Goal: Task Accomplishment & Management: Manage account settings

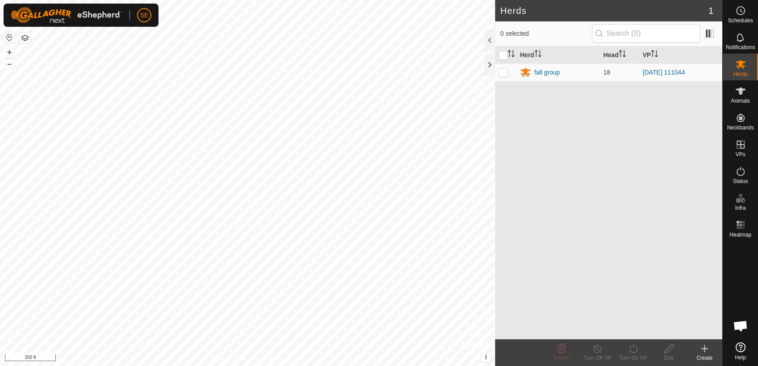
click at [744, 267] on div at bounding box center [740, 290] width 35 height 98
click at [505, 71] on p-checkbox at bounding box center [503, 72] width 9 height 7
checkbox input "true"
click at [597, 349] on line at bounding box center [597, 349] width 7 height 7
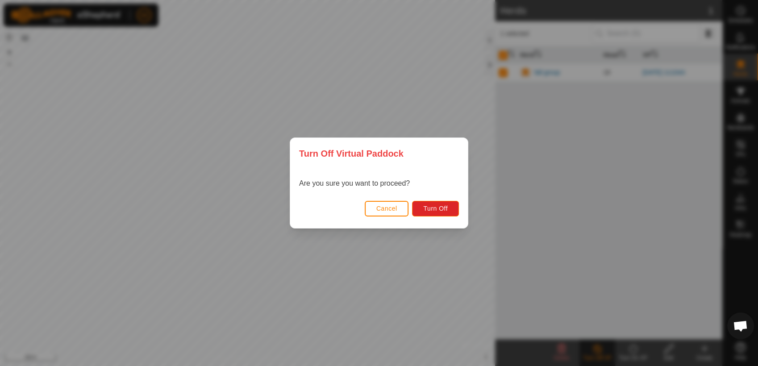
click at [393, 205] on span "Cancel" at bounding box center [386, 208] width 21 height 7
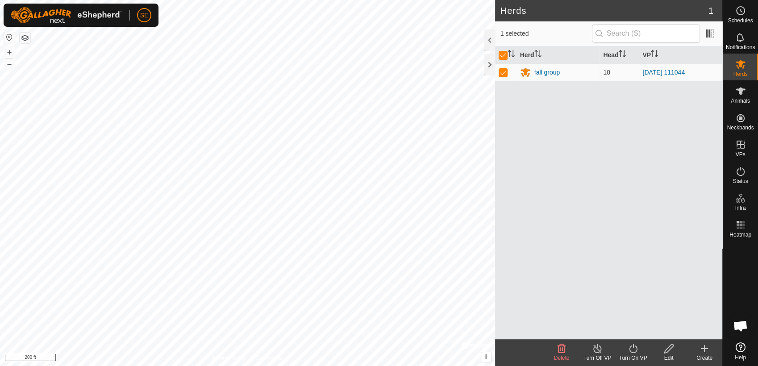
click at [669, 348] on icon at bounding box center [669, 348] width 11 height 11
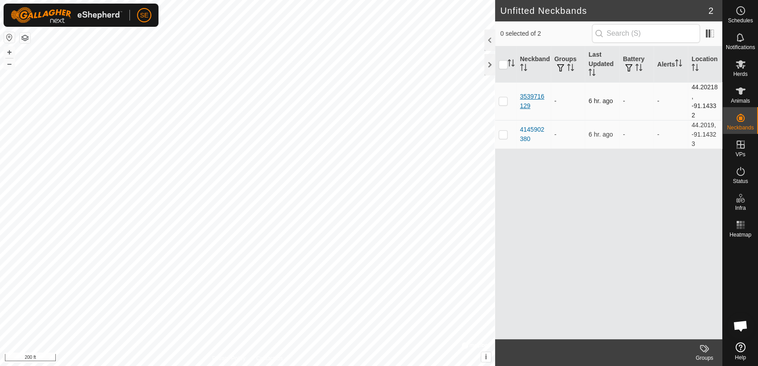
click at [528, 96] on div "3539716129" at bounding box center [533, 101] width 27 height 19
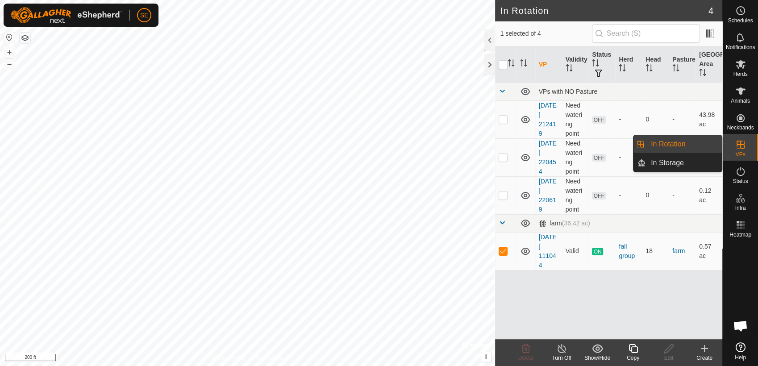
click at [736, 148] on icon at bounding box center [740, 144] width 11 height 11
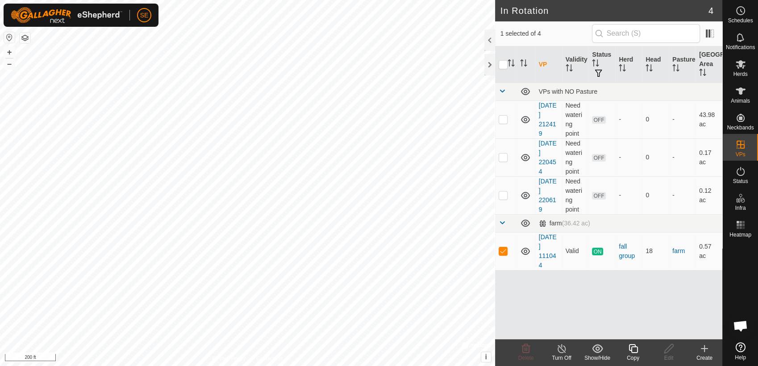
click at [705, 347] on icon at bounding box center [705, 349] width 0 height 6
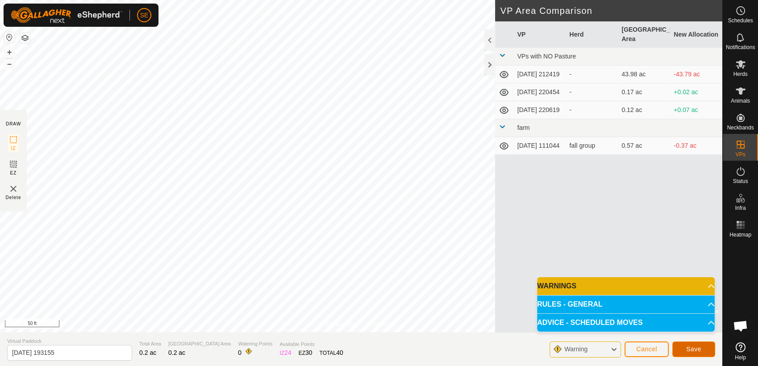
click at [701, 348] on button "Save" at bounding box center [693, 350] width 43 height 16
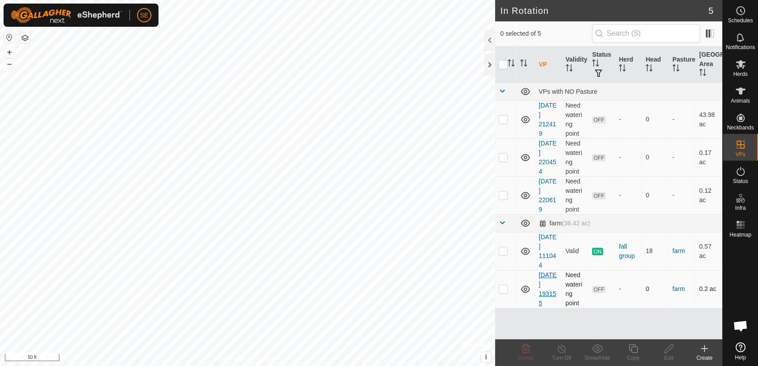
checkbox input "true"
click at [668, 349] on icon at bounding box center [669, 348] width 11 height 11
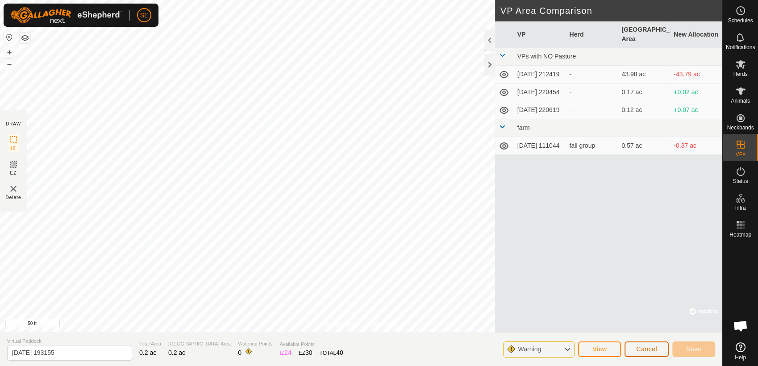
click at [655, 346] on span "Cancel" at bounding box center [646, 349] width 21 height 7
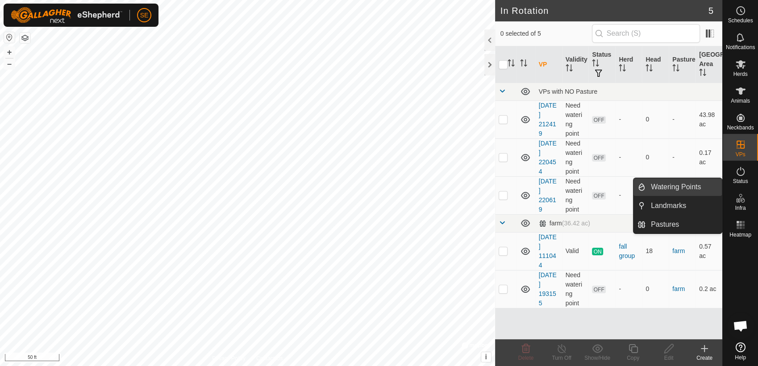
click at [691, 189] on link "Watering Points" at bounding box center [684, 187] width 76 height 18
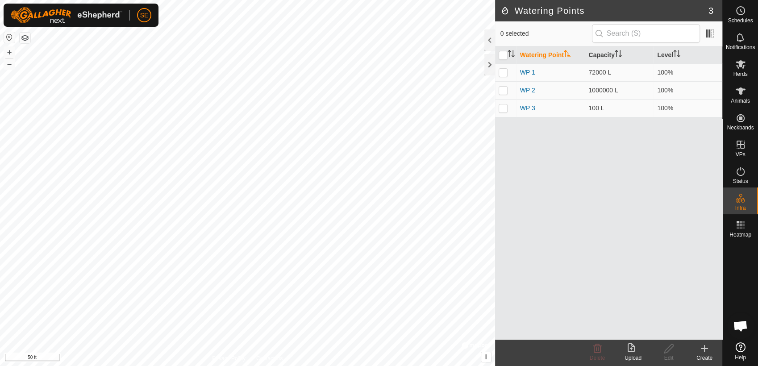
click at [705, 351] on icon at bounding box center [705, 349] width 0 height 6
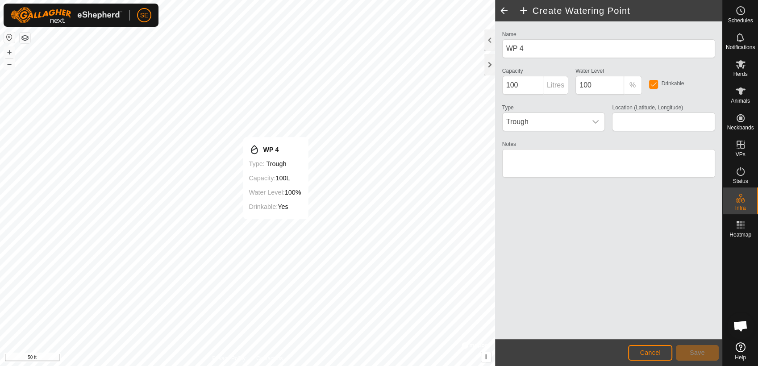
type input "44.201881, -91.143072"
click at [697, 355] on span "Save" at bounding box center [697, 352] width 15 height 7
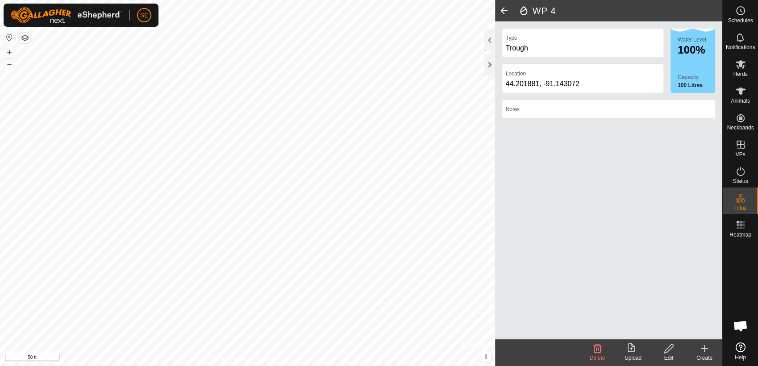
click at [672, 347] on icon at bounding box center [668, 348] width 9 height 9
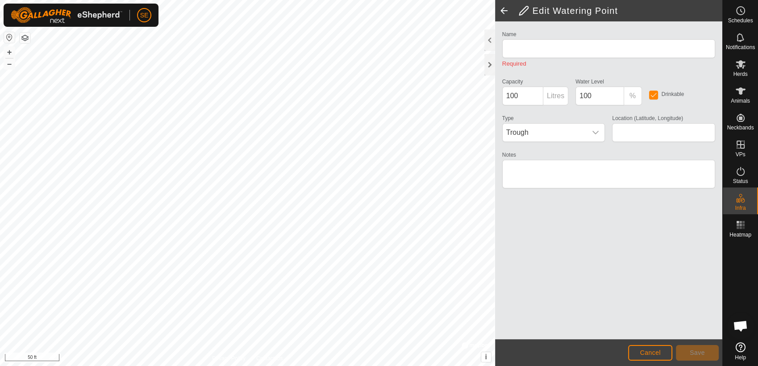
type input "WP 4"
type input "44.201881, -91.143072"
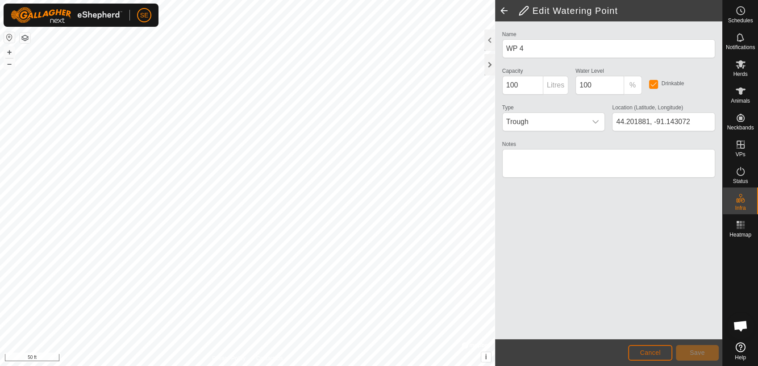
click at [654, 353] on span "Cancel" at bounding box center [650, 352] width 21 height 7
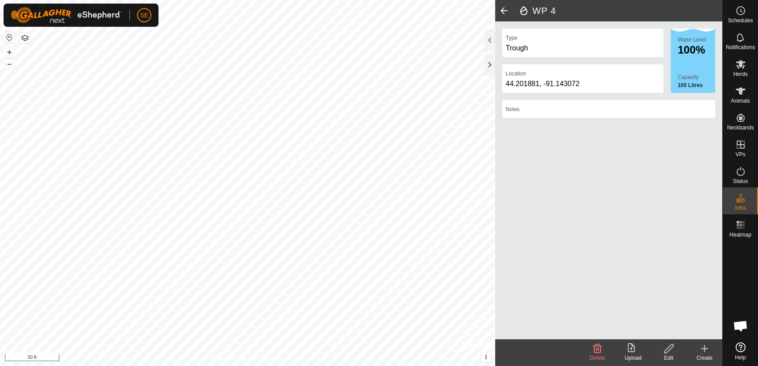
click at [704, 351] on icon at bounding box center [704, 348] width 11 height 11
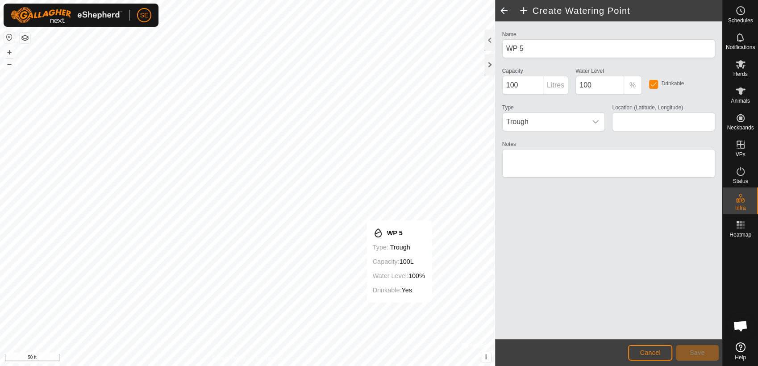
type input "44.201676, -91.142637"
drag, startPoint x: 510, startPoint y: 296, endPoint x: 656, endPoint y: 354, distance: 157.3
click at [656, 354] on span "Cancel" at bounding box center [650, 352] width 21 height 7
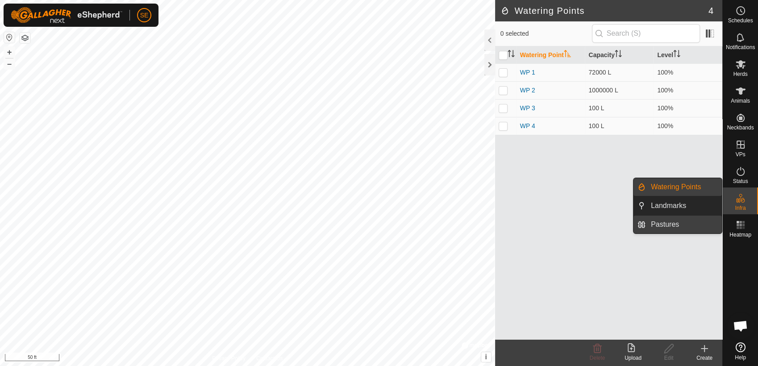
click at [678, 224] on link "Pastures" at bounding box center [684, 225] width 76 height 18
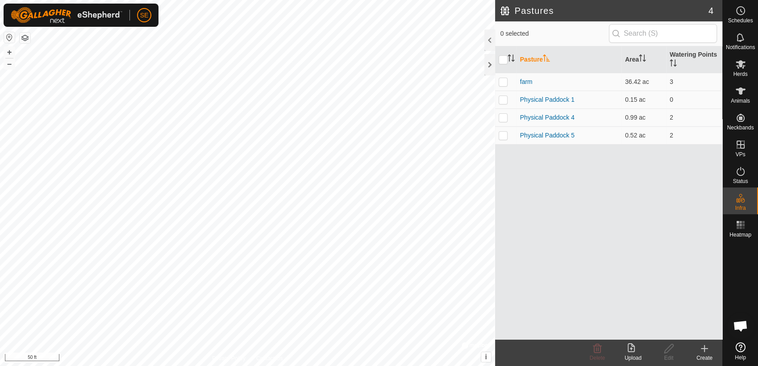
click at [707, 352] on icon at bounding box center [704, 348] width 11 height 11
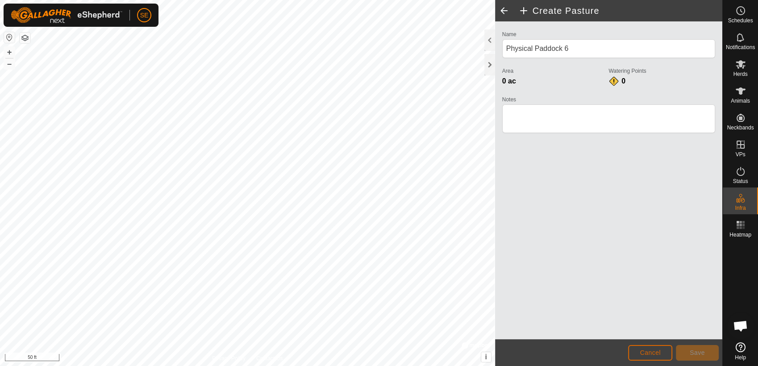
click at [650, 347] on button "Cancel" at bounding box center [650, 353] width 44 height 16
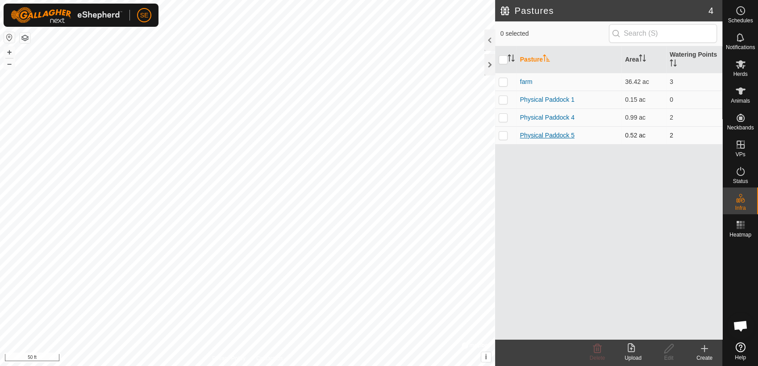
click at [554, 138] on link "Physical Paddock 5" at bounding box center [547, 135] width 54 height 7
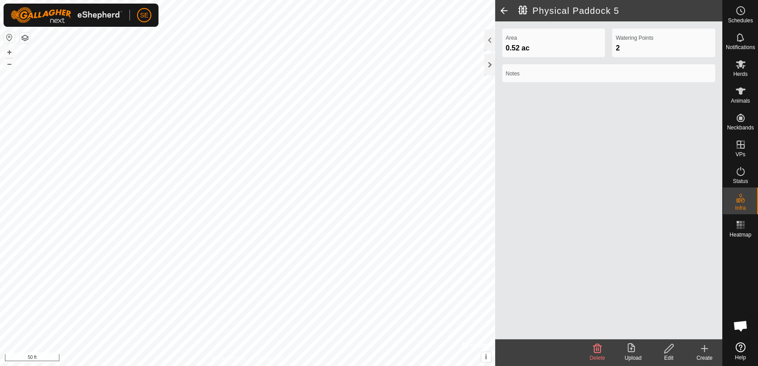
click at [669, 352] on icon at bounding box center [669, 348] width 11 height 11
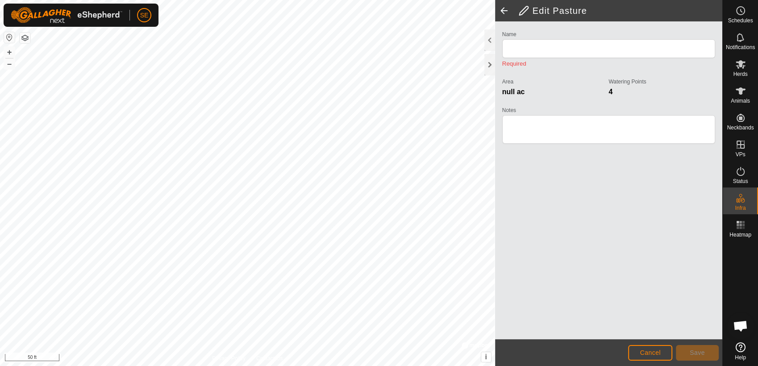
type input "Physical Paddock 5"
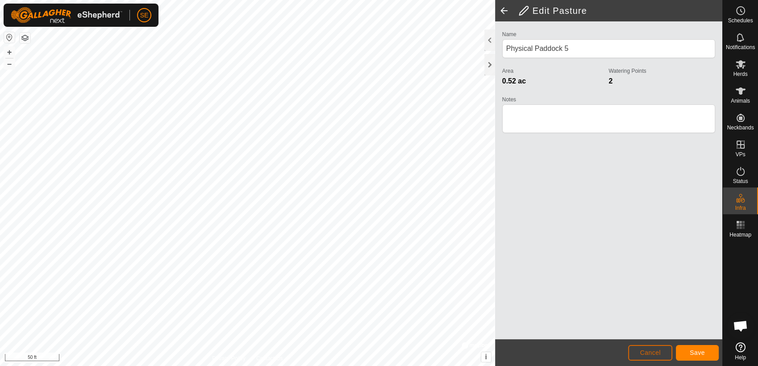
click at [647, 355] on span "Cancel" at bounding box center [650, 352] width 21 height 7
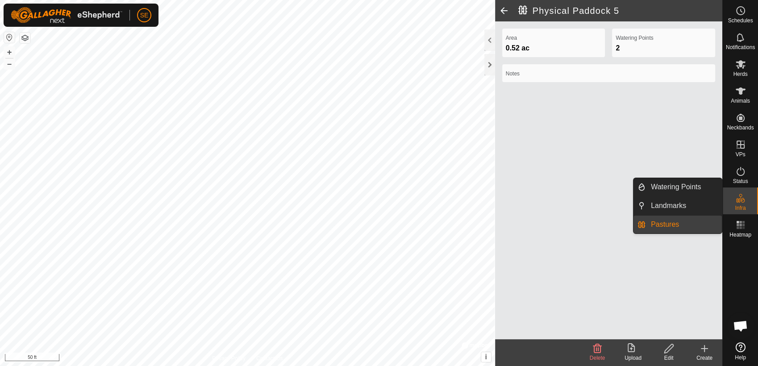
click at [691, 222] on link "Pastures" at bounding box center [684, 225] width 76 height 18
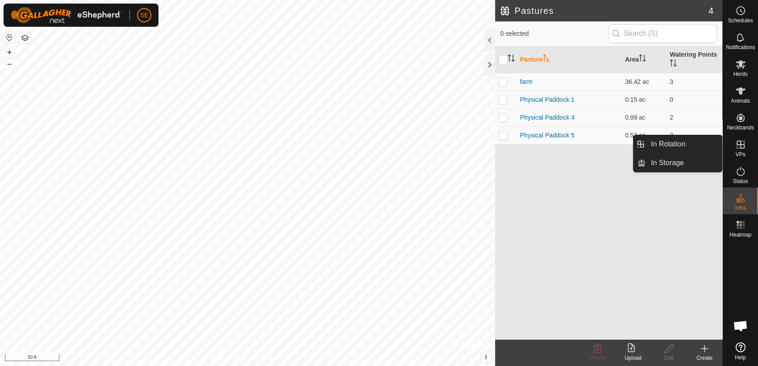
click at [739, 145] on icon at bounding box center [740, 144] width 11 height 11
click at [740, 142] on icon at bounding box center [741, 145] width 8 height 8
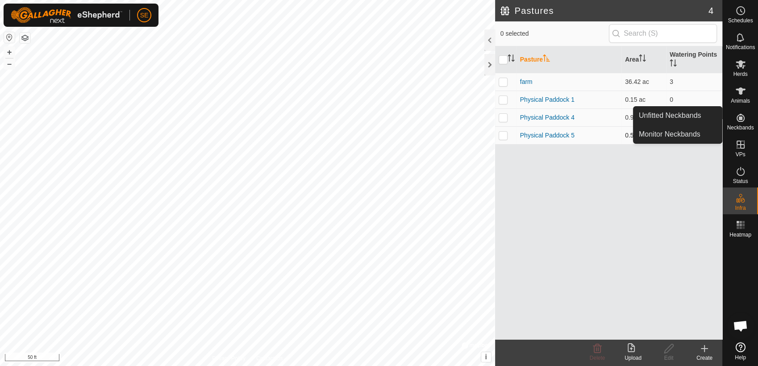
click at [554, 130] on td "Physical Paddock 5" at bounding box center [569, 135] width 105 height 18
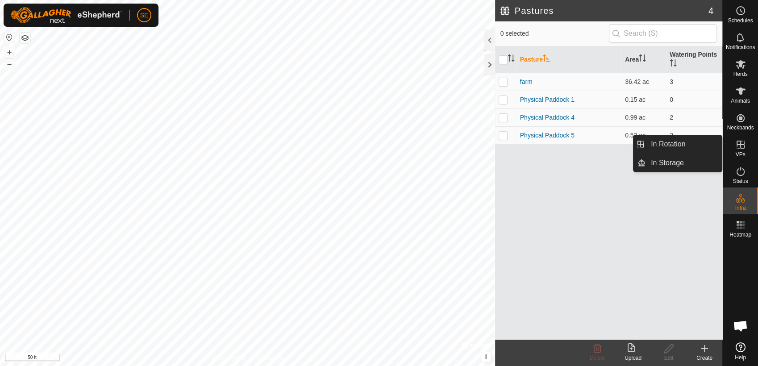
click at [740, 142] on icon at bounding box center [741, 145] width 8 height 8
click at [739, 145] on icon at bounding box center [740, 144] width 11 height 11
click at [683, 147] on link "In Rotation" at bounding box center [684, 144] width 76 height 18
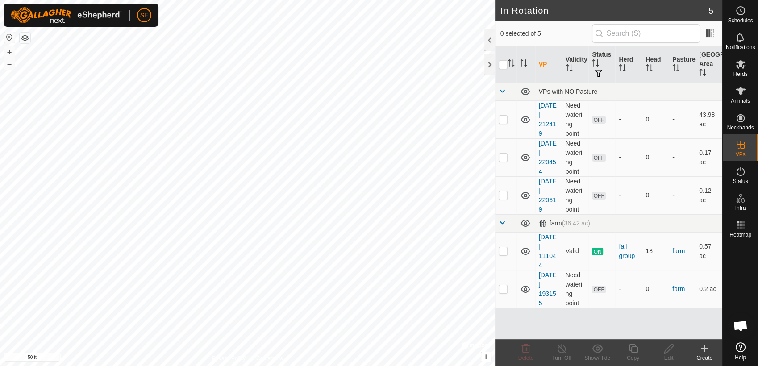
click at [705, 347] on icon at bounding box center [705, 349] width 0 height 6
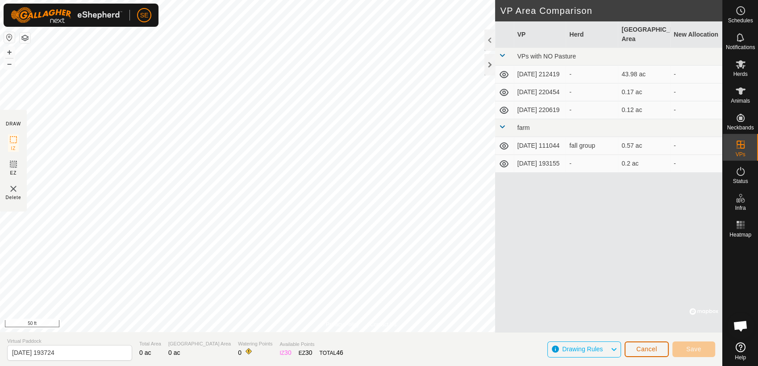
click at [647, 350] on span "Cancel" at bounding box center [646, 349] width 21 height 7
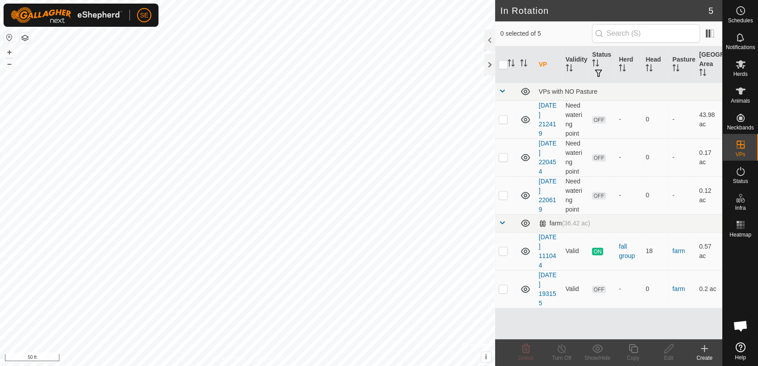
click at [543, 281] on link "[DATE] 193155" at bounding box center [548, 288] width 18 height 35
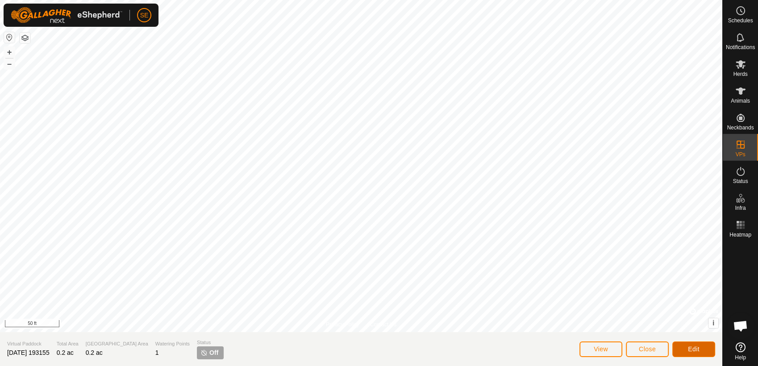
click at [692, 347] on span "Edit" at bounding box center [694, 349] width 12 height 7
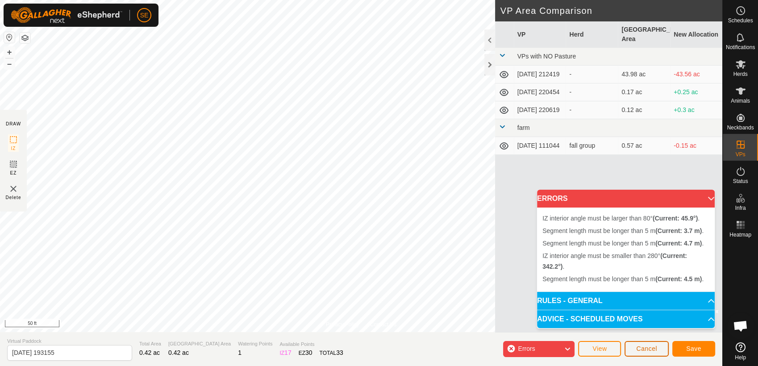
click at [645, 349] on span "Cancel" at bounding box center [646, 348] width 21 height 7
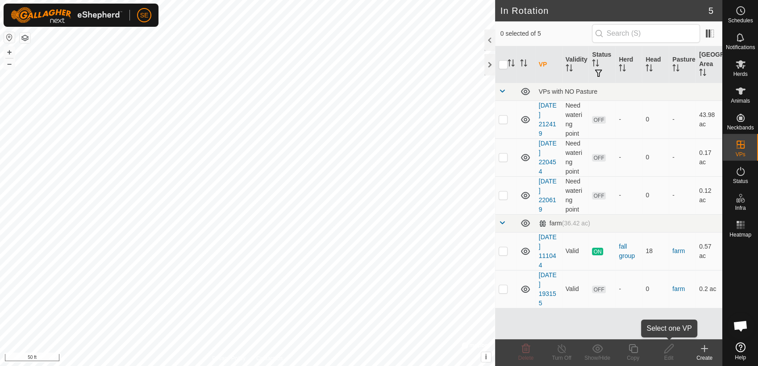
click at [669, 352] on icon at bounding box center [669, 348] width 11 height 11
click at [546, 281] on link "[DATE] 193155" at bounding box center [548, 288] width 18 height 35
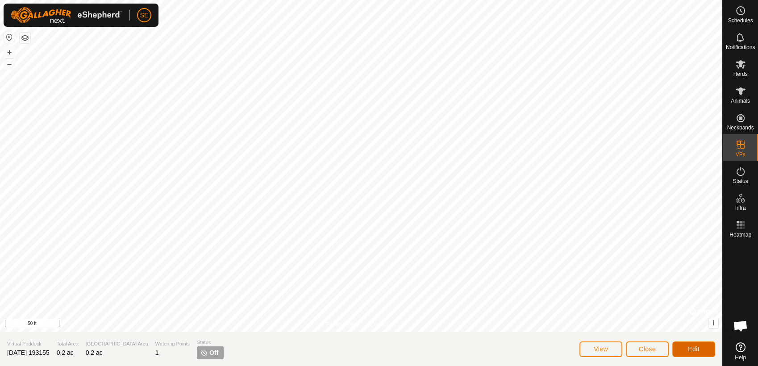
click at [689, 347] on span "Edit" at bounding box center [694, 349] width 12 height 7
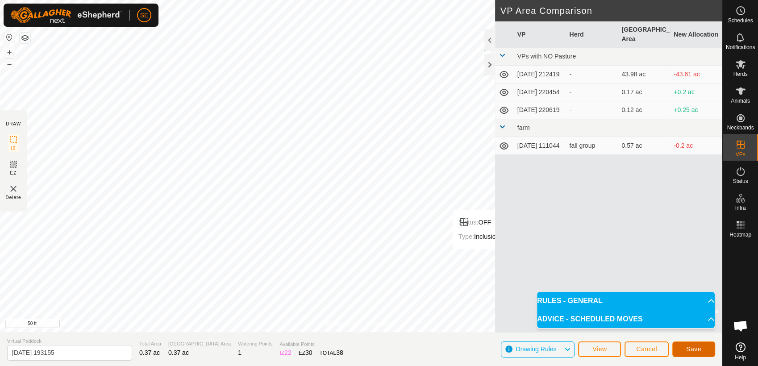
click at [694, 347] on span "Save" at bounding box center [693, 349] width 15 height 7
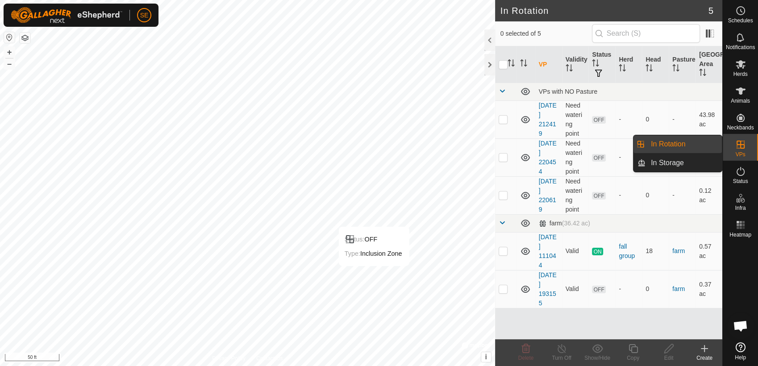
click at [739, 150] on div "VPs" at bounding box center [740, 147] width 35 height 27
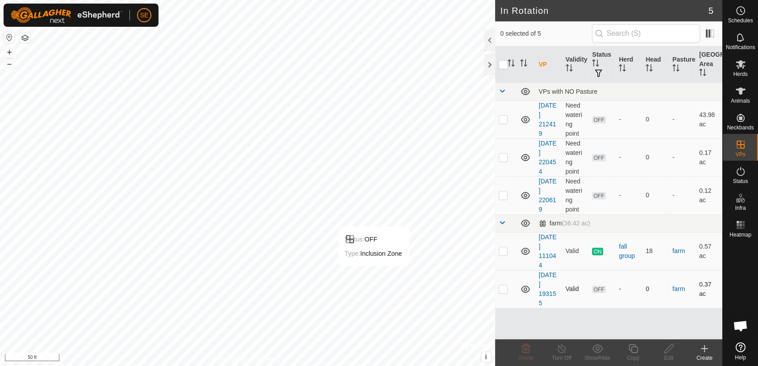
click at [507, 287] on p-checkbox at bounding box center [503, 288] width 9 height 7
checkbox input "true"
click at [600, 348] on icon at bounding box center [597, 348] width 11 height 11
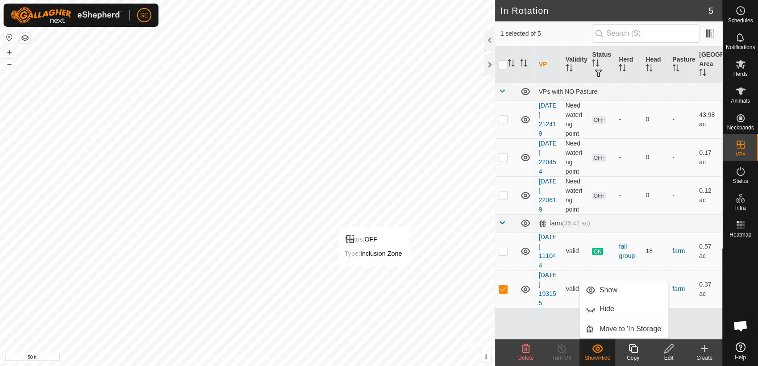
click at [565, 327] on div "VP Validity Status Herd Head Pasture Grazing Area VPs with NO Pasture [DATE] 21…" at bounding box center [608, 192] width 227 height 293
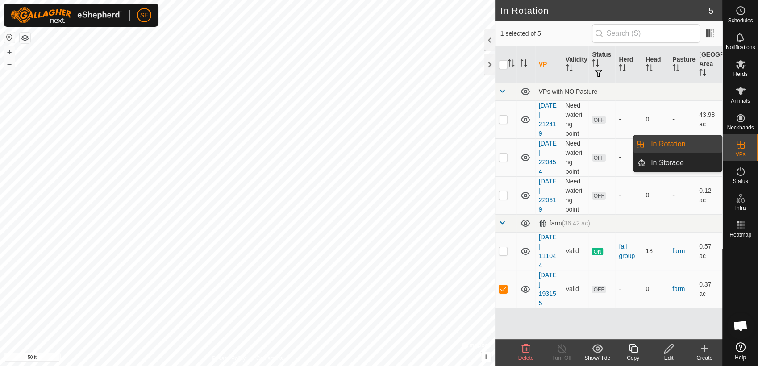
drag, startPoint x: 721, startPoint y: 146, endPoint x: 698, endPoint y: 143, distance: 22.5
click at [698, 143] on link "In Rotation" at bounding box center [684, 144] width 76 height 18
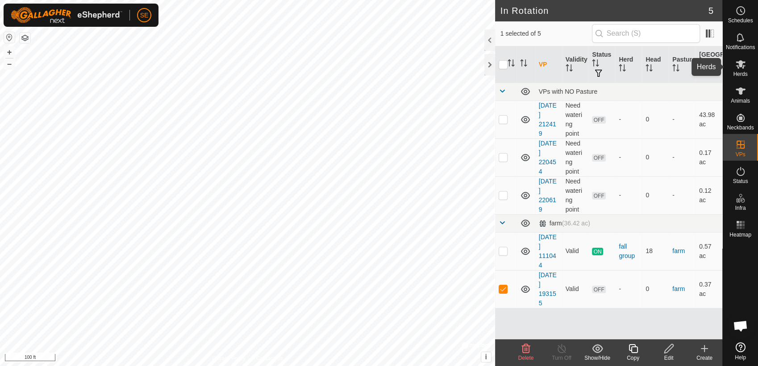
click at [736, 65] on icon at bounding box center [740, 64] width 11 height 11
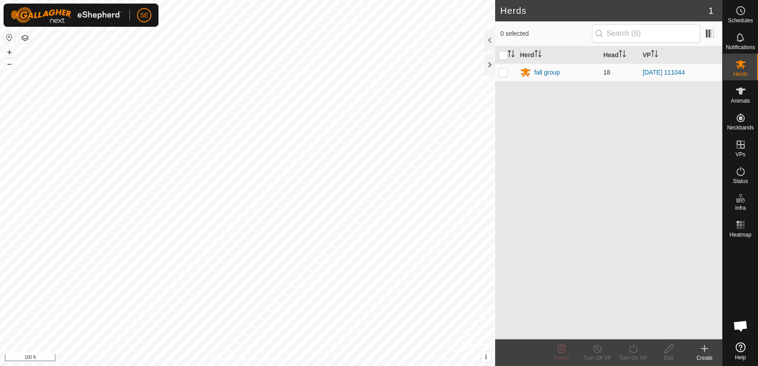
click at [505, 70] on p-checkbox at bounding box center [503, 72] width 9 height 7
checkbox input "true"
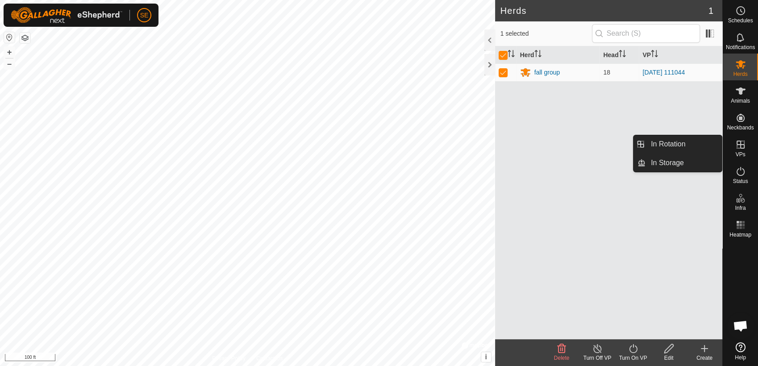
click at [743, 146] on icon at bounding box center [740, 144] width 11 height 11
click at [675, 143] on link "In Rotation" at bounding box center [684, 144] width 76 height 18
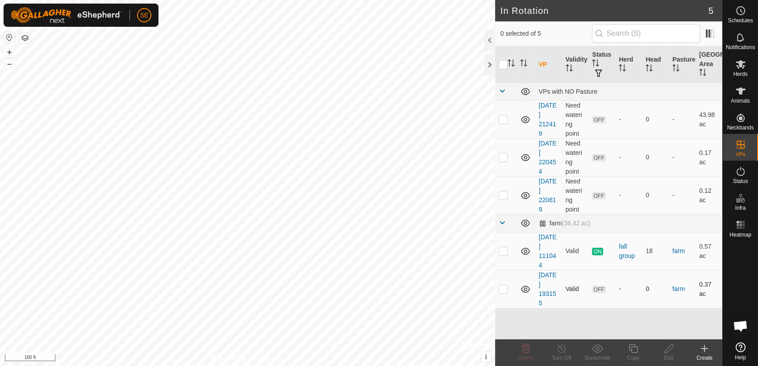
click at [502, 286] on p-checkbox at bounding box center [503, 288] width 9 height 7
click at [504, 286] on p-checkbox at bounding box center [503, 288] width 9 height 7
checkbox input "true"
click at [597, 290] on span "OFF" at bounding box center [598, 290] width 13 height 8
click at [526, 286] on icon at bounding box center [525, 289] width 11 height 11
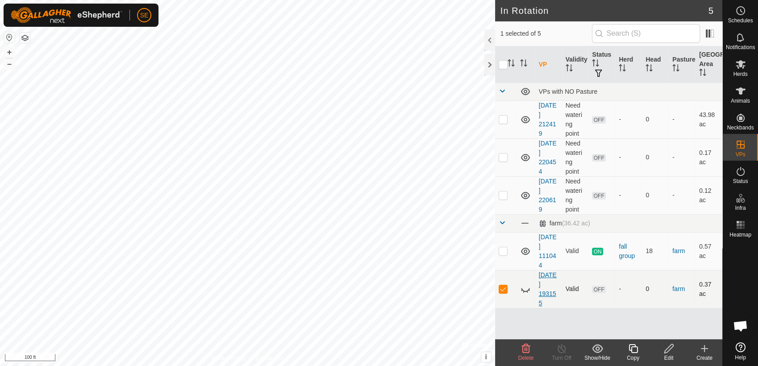
click at [548, 280] on link "[DATE] 193155" at bounding box center [548, 288] width 18 height 35
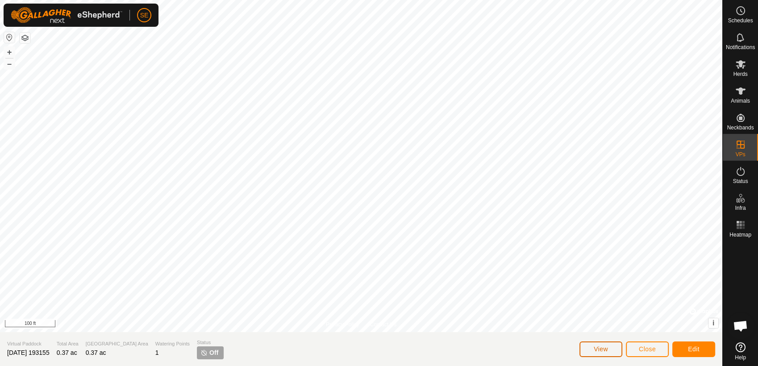
click at [608, 346] on span "View" at bounding box center [601, 349] width 14 height 7
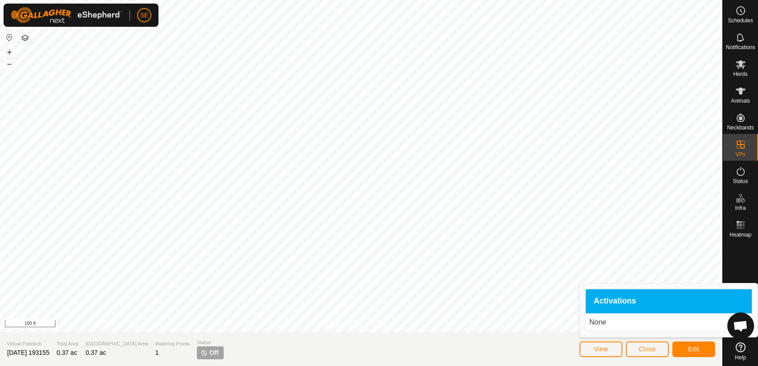
click at [610, 299] on span "Activations" at bounding box center [615, 301] width 42 height 8
click at [604, 324] on p "None" at bounding box center [668, 322] width 159 height 11
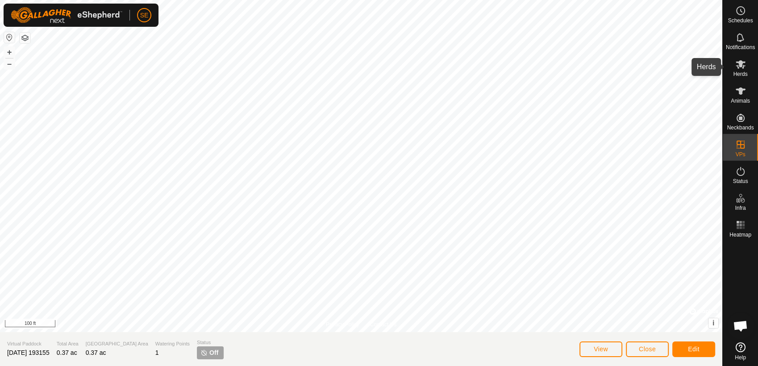
click at [739, 69] on icon at bounding box center [740, 64] width 11 height 11
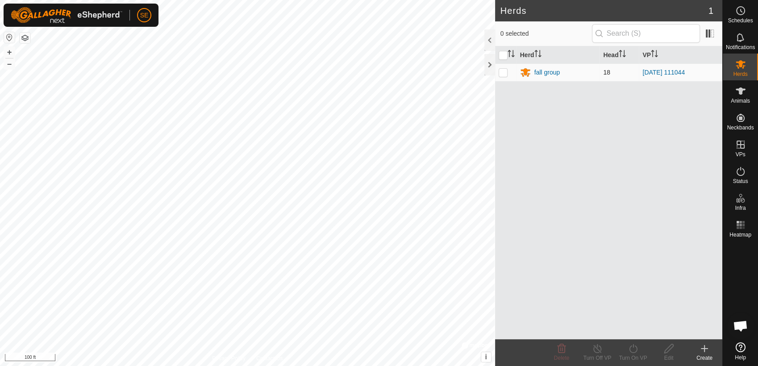
click at [503, 73] on p-checkbox at bounding box center [503, 72] width 9 height 7
checkbox input "true"
click at [597, 351] on icon at bounding box center [597, 348] width 11 height 11
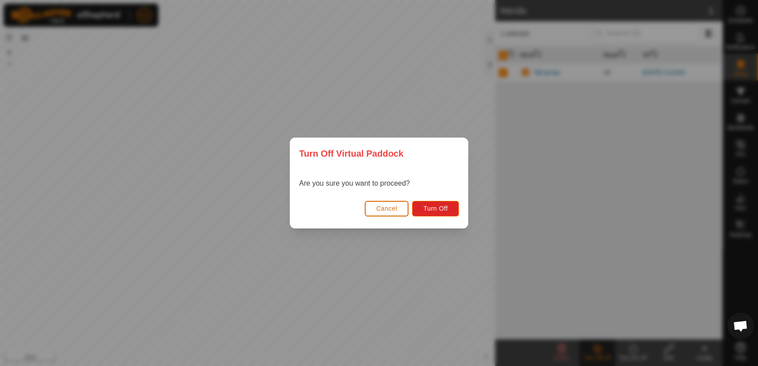
click at [394, 205] on span "Cancel" at bounding box center [386, 208] width 21 height 7
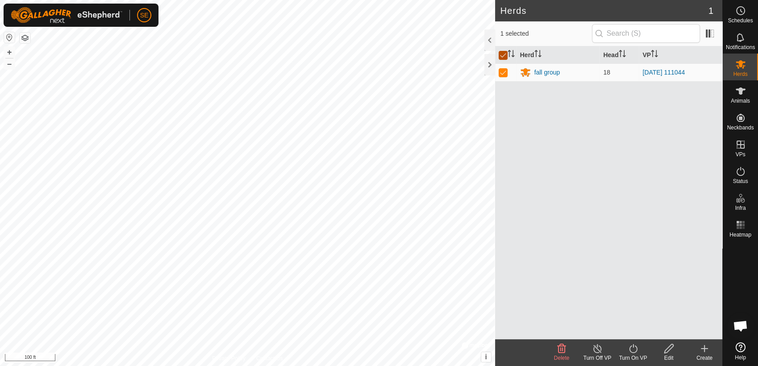
click at [502, 51] on input "checkbox" at bounding box center [503, 55] width 9 height 9
checkbox input "false"
click at [504, 70] on p-checkbox at bounding box center [503, 72] width 9 height 7
checkbox input "true"
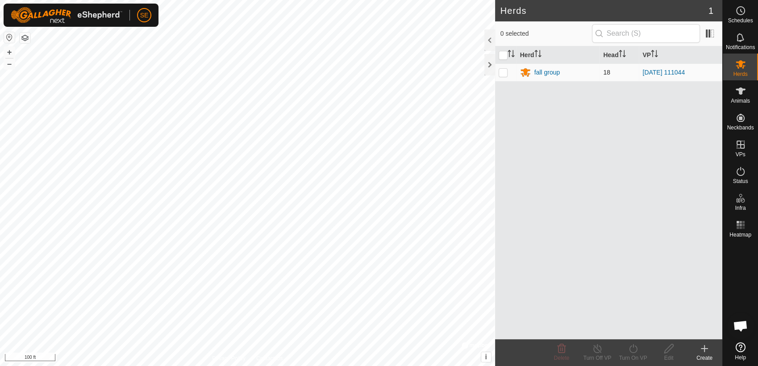
checkbox input "true"
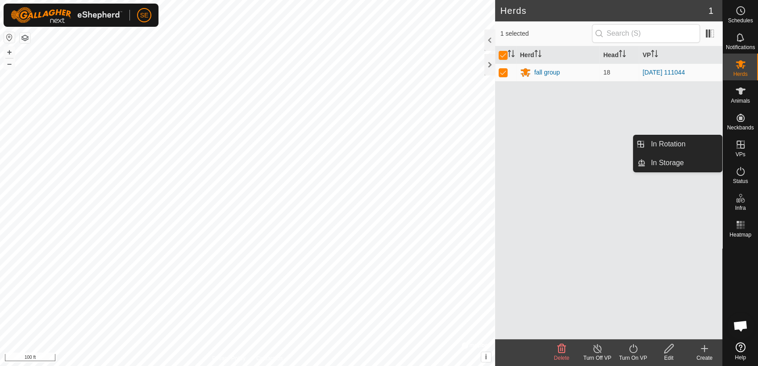
click at [743, 144] on icon at bounding box center [740, 144] width 11 height 11
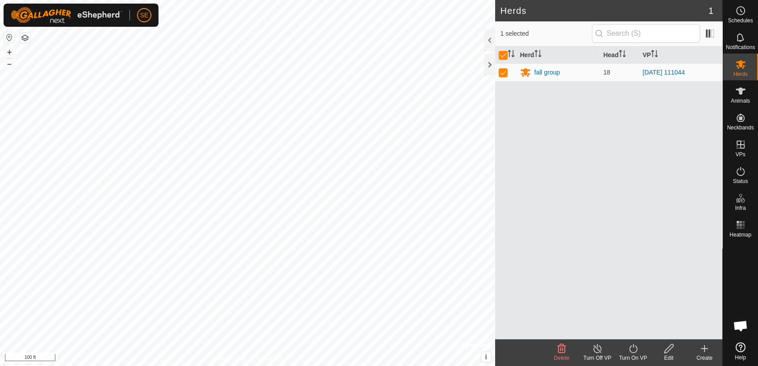
click at [596, 352] on icon at bounding box center [597, 348] width 8 height 9
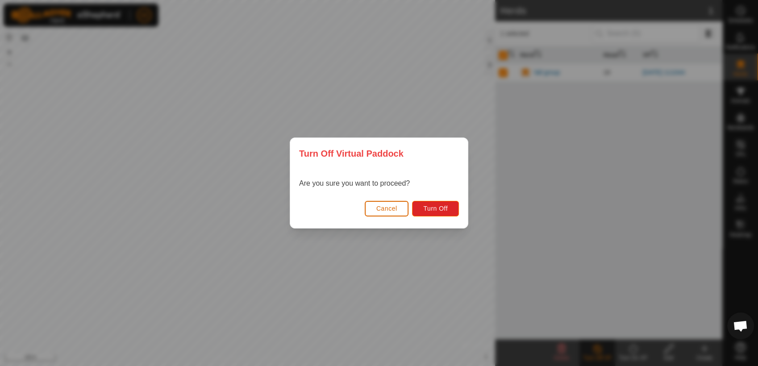
click at [404, 205] on button "Cancel" at bounding box center [387, 209] width 44 height 16
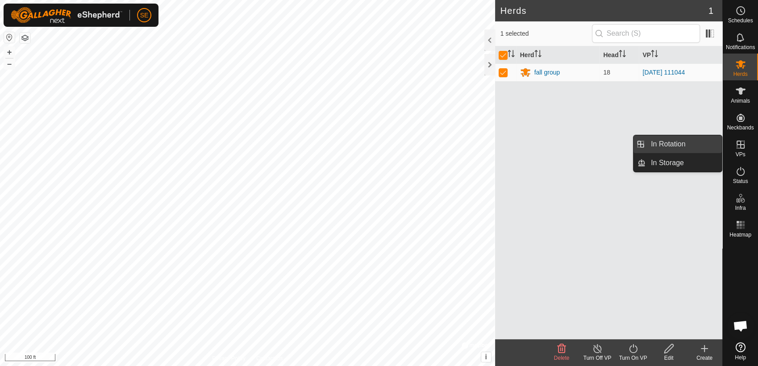
click at [691, 145] on link "In Rotation" at bounding box center [684, 144] width 76 height 18
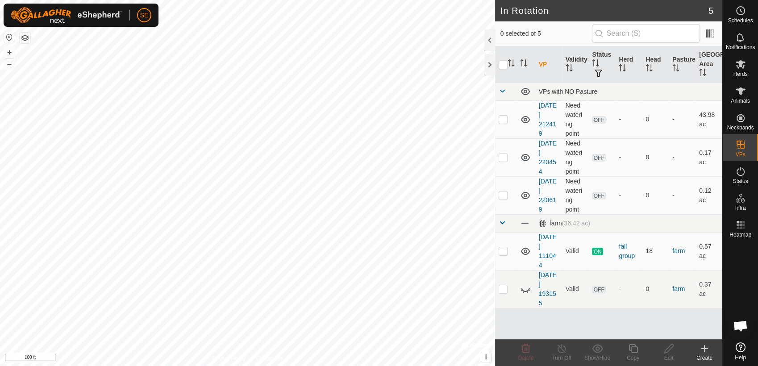
click at [547, 283] on link "[DATE] 193155" at bounding box center [548, 288] width 18 height 35
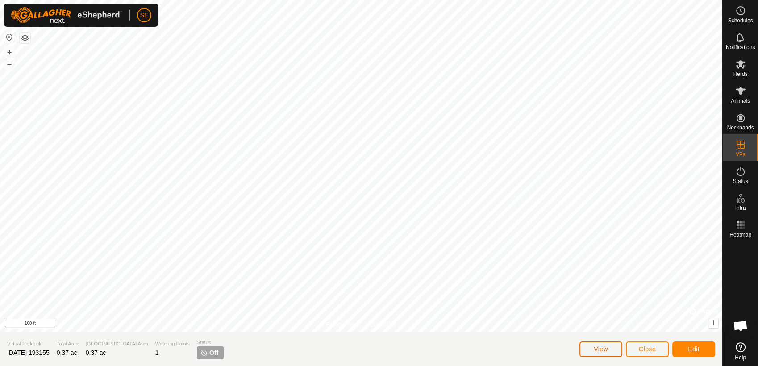
click at [612, 350] on button "View" at bounding box center [601, 350] width 43 height 16
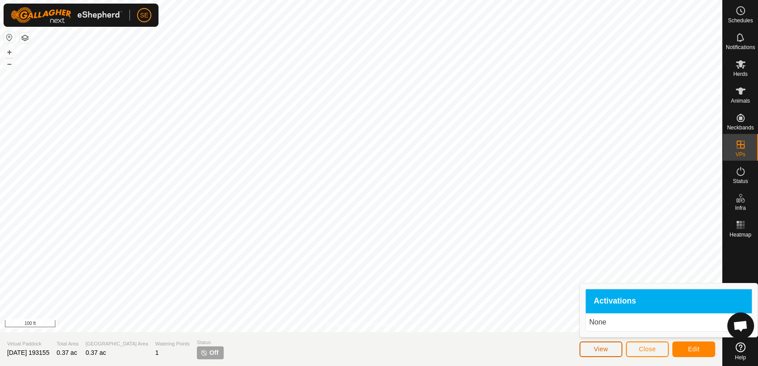
click at [612, 350] on button "View" at bounding box center [601, 350] width 43 height 16
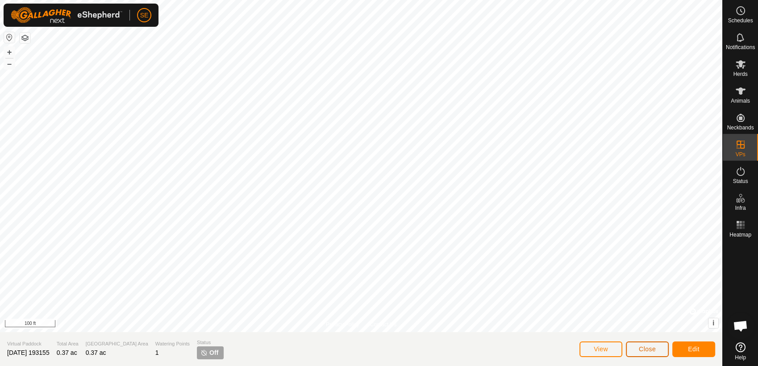
click at [651, 347] on span "Close" at bounding box center [647, 349] width 17 height 7
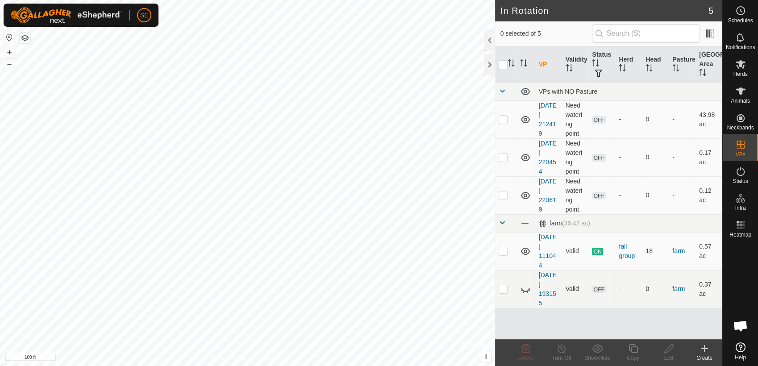
click at [505, 288] on p-checkbox at bounding box center [503, 288] width 9 height 7
checkbox input "true"
click at [597, 345] on icon at bounding box center [597, 348] width 11 height 8
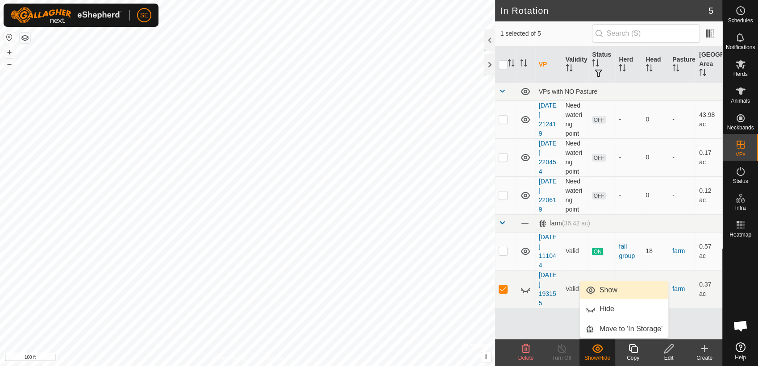
click at [604, 290] on link "Show" at bounding box center [624, 290] width 88 height 18
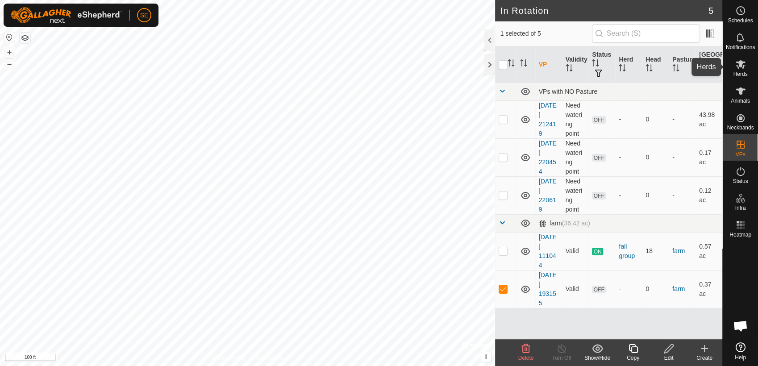
click at [736, 65] on icon at bounding box center [740, 64] width 11 height 11
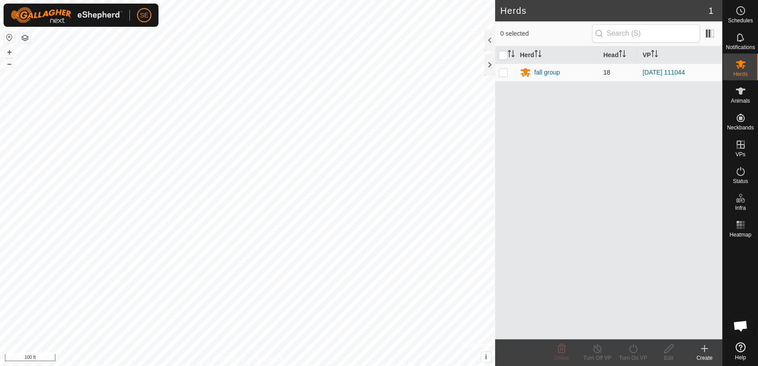
click at [505, 71] on p-checkbox at bounding box center [503, 72] width 9 height 7
checkbox input "true"
click at [634, 348] on icon at bounding box center [633, 348] width 11 height 11
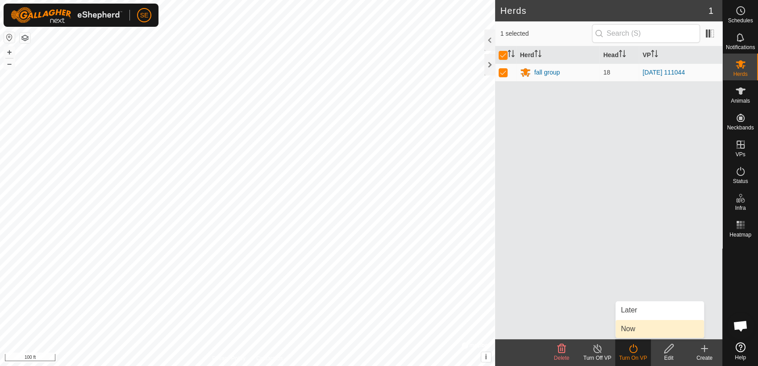
click at [635, 330] on link "Now" at bounding box center [660, 329] width 88 height 18
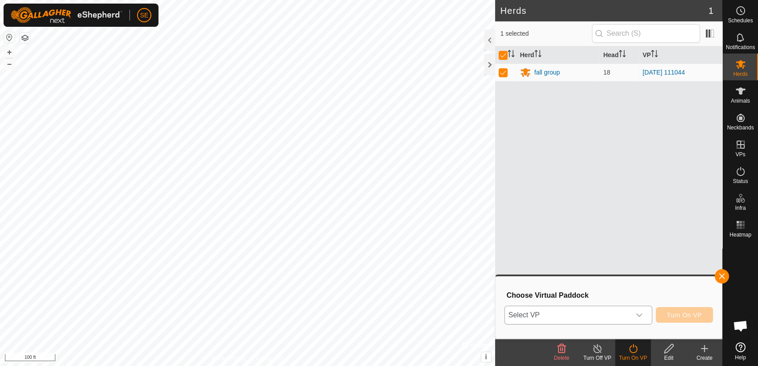
click at [646, 315] on div "dropdown trigger" at bounding box center [640, 315] width 18 height 18
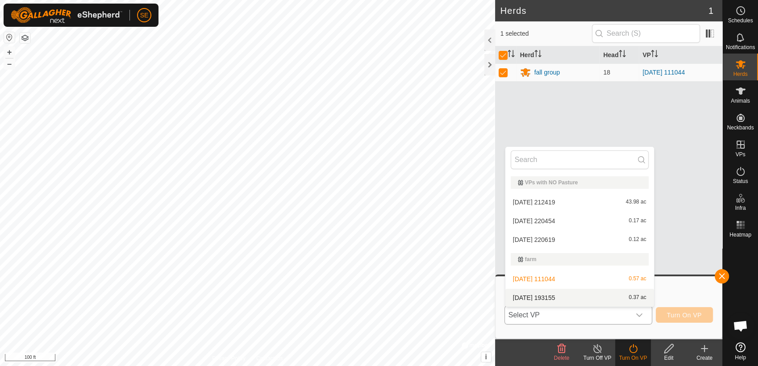
click at [601, 298] on li "[DATE] 193155 0.37 ac" at bounding box center [579, 298] width 149 height 18
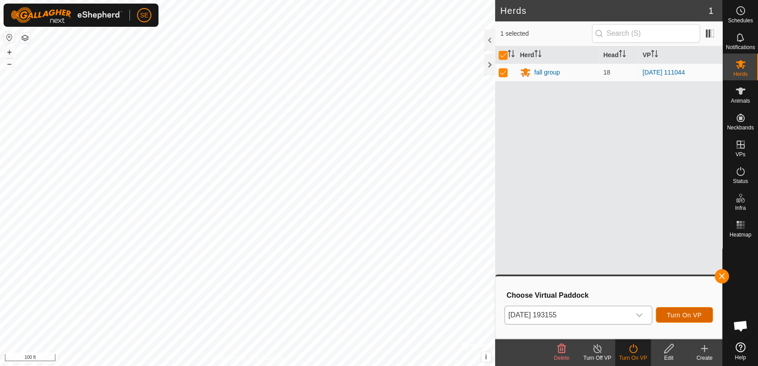
click at [673, 314] on span "Turn On VP" at bounding box center [684, 315] width 35 height 7
